Goal: Information Seeking & Learning: Learn about a topic

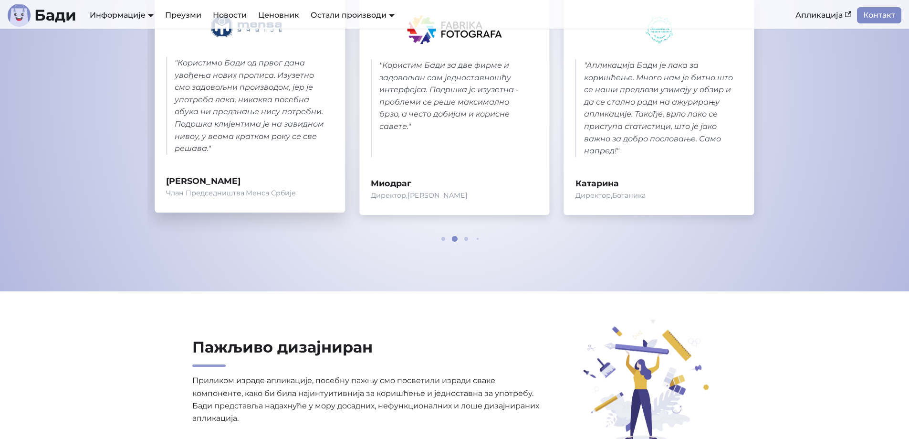
scroll to position [429, 0]
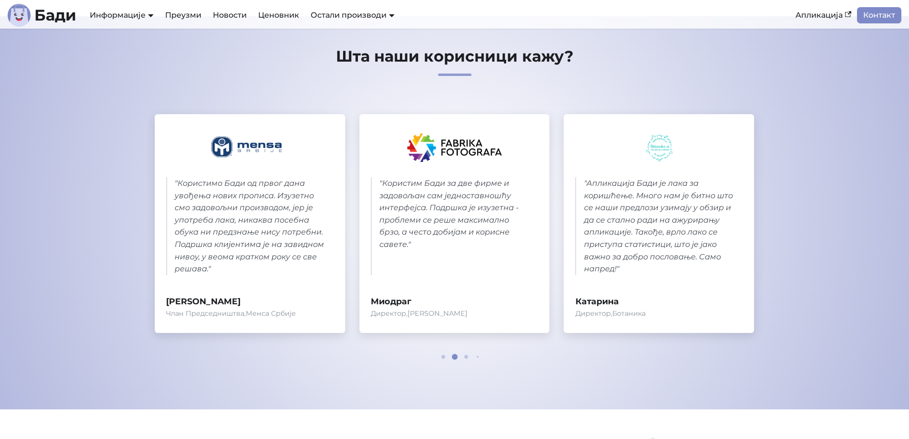
click at [443, 356] on span at bounding box center [443, 357] width 4 height 4
click at [465, 356] on span at bounding box center [466, 357] width 4 height 4
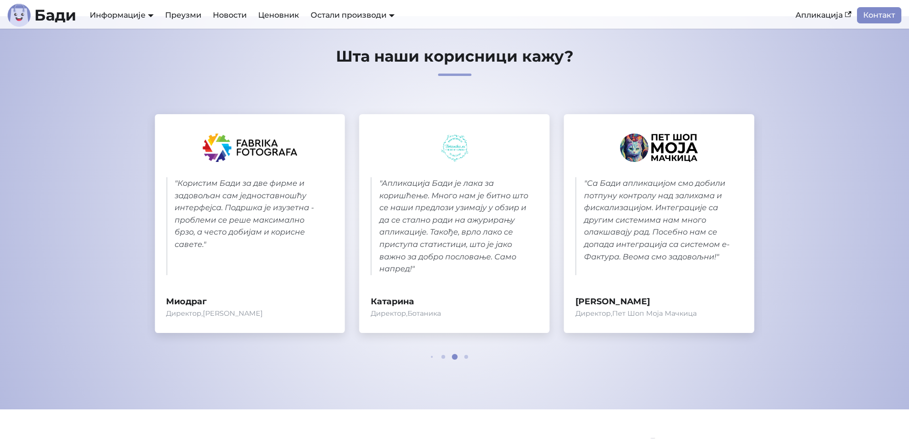
click at [465, 356] on span at bounding box center [466, 357] width 4 height 4
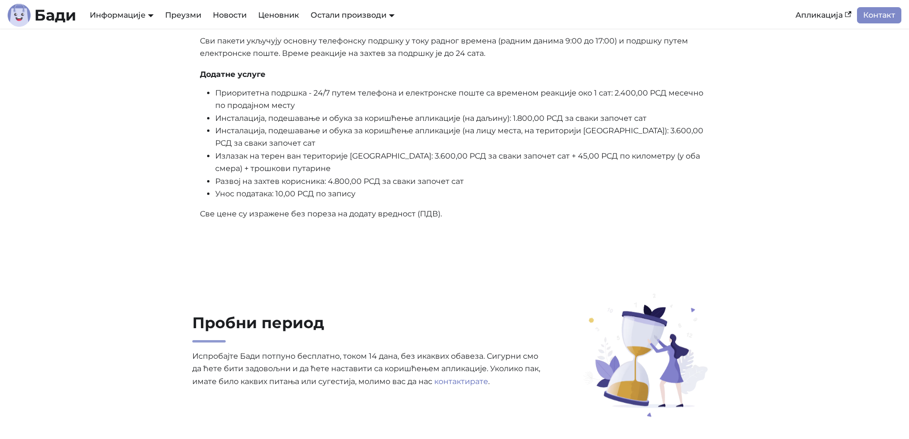
scroll to position [2529, 0]
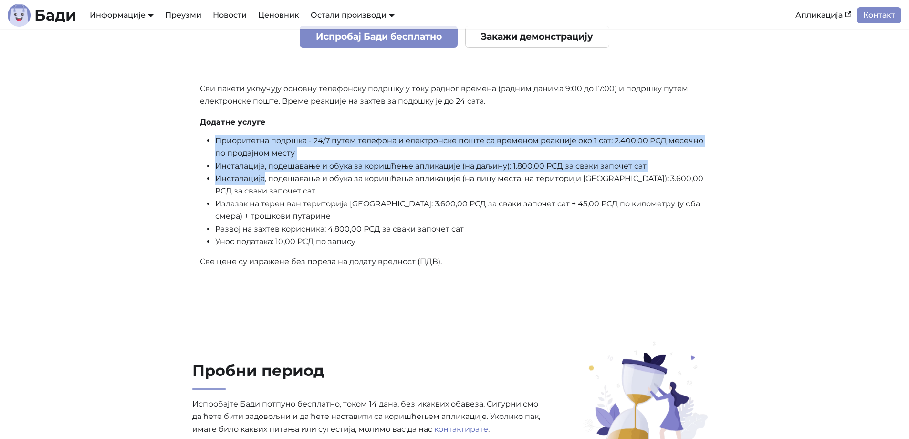
drag, startPoint x: 224, startPoint y: 143, endPoint x: 242, endPoint y: 184, distance: 44.9
click at [265, 178] on ul "Приоритетна подршка - 24/7 путем телефона и електронске поште са временом реакц…" at bounding box center [455, 192] width 510 height 114
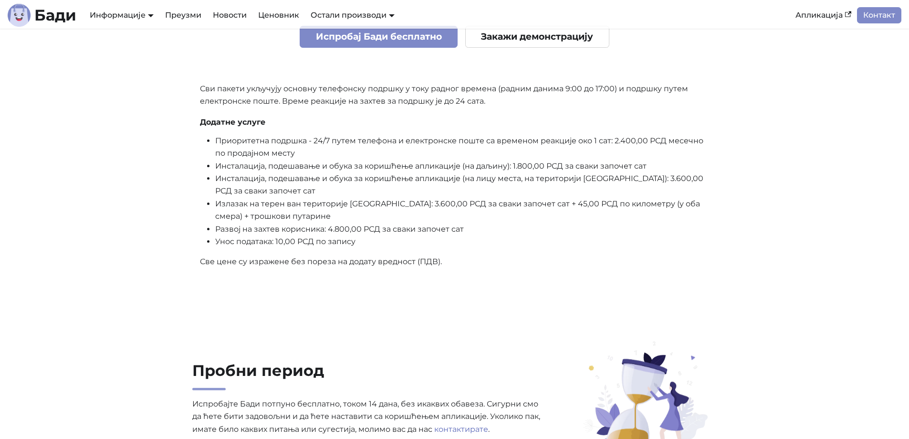
click at [444, 187] on li "Инсталација, подешавање и обука за коришћење апликације (на лицу места, на тери…" at bounding box center [462, 184] width 494 height 25
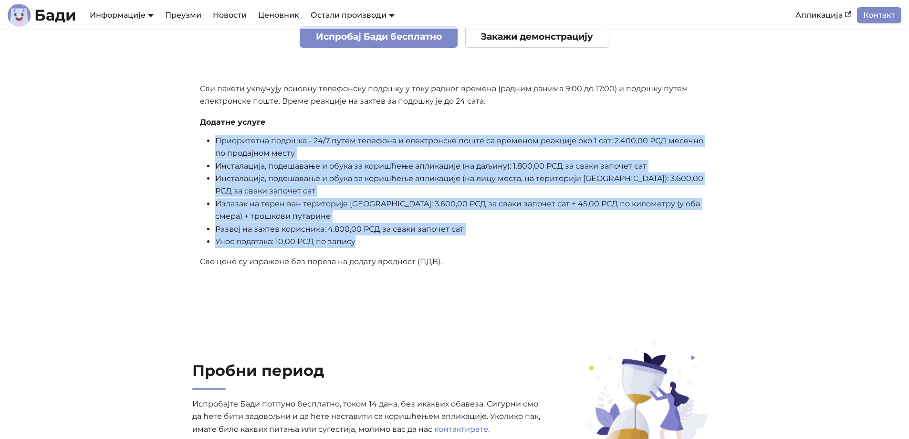
drag, startPoint x: 362, startPoint y: 243, endPoint x: 216, endPoint y: 138, distance: 179.8
click at [216, 138] on ul "Приоритетна подршка - 24/7 путем телефона и електронске поште са временом реакц…" at bounding box center [455, 192] width 510 height 114
click at [233, 147] on li "Приоритетна подршка - 24/7 путем телефона и електронске поште са временом реакц…" at bounding box center [462, 147] width 494 height 25
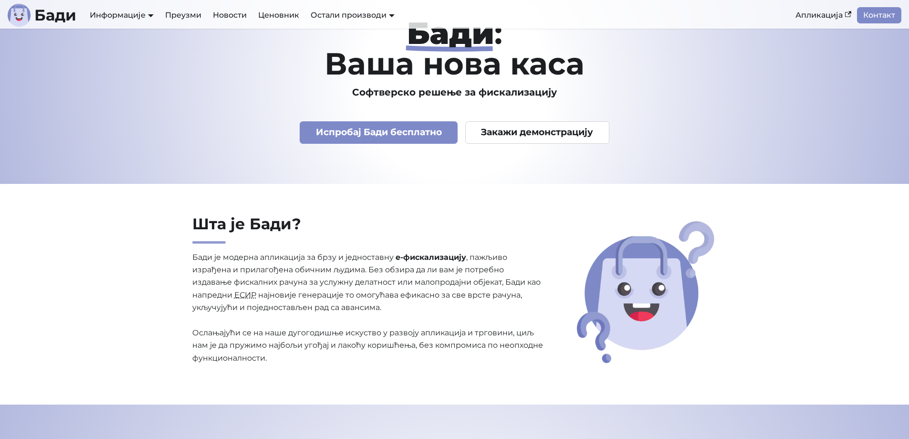
scroll to position [0, 0]
